Goal: Find specific page/section: Find specific page/section

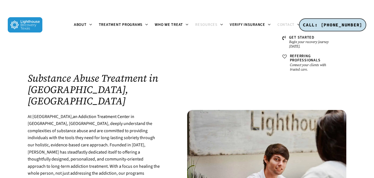
click at [291, 24] on span "Contact" at bounding box center [286, 25] width 17 height 6
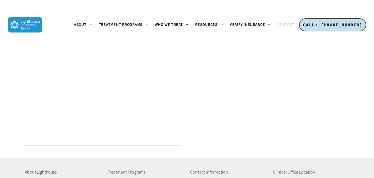
scroll to position [778, 0]
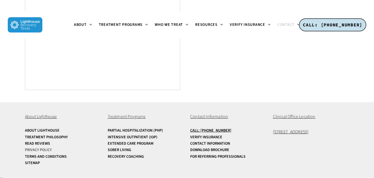
click at [32, 150] on link "Privacy Policy" at bounding box center [63, 150] width 76 height 4
